Goal: Check status: Check status

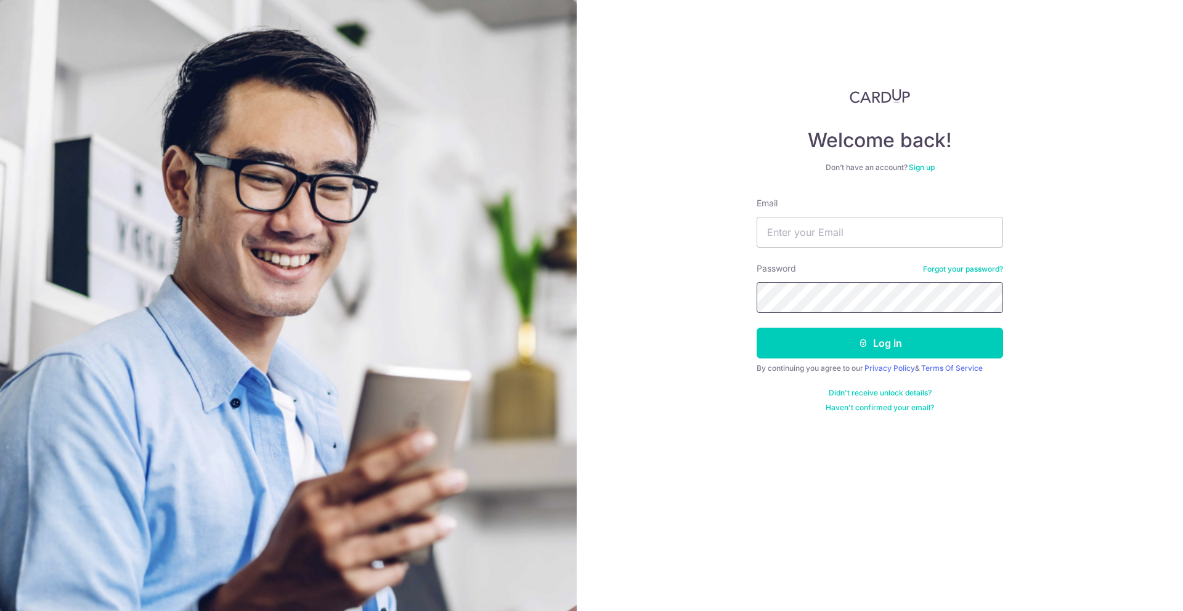
type input "[EMAIL_ADDRESS][DOMAIN_NAME]"
click at [837, 348] on button "Log in" at bounding box center [880, 343] width 246 height 31
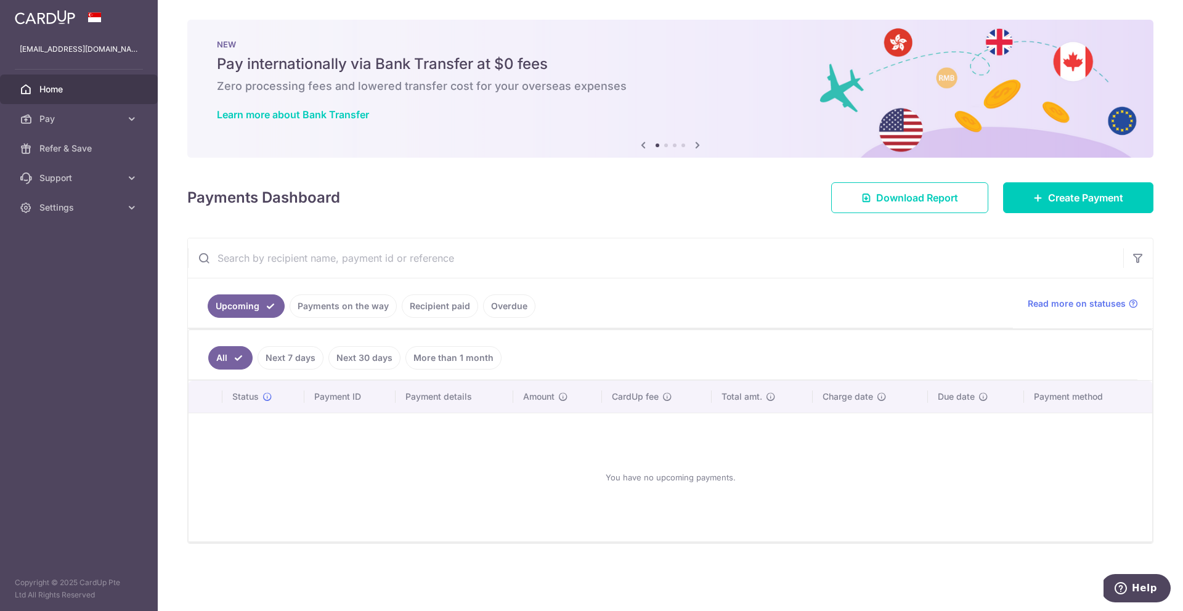
click at [422, 303] on link "Recipient paid" at bounding box center [440, 306] width 76 height 23
